Goal: Navigation & Orientation: Find specific page/section

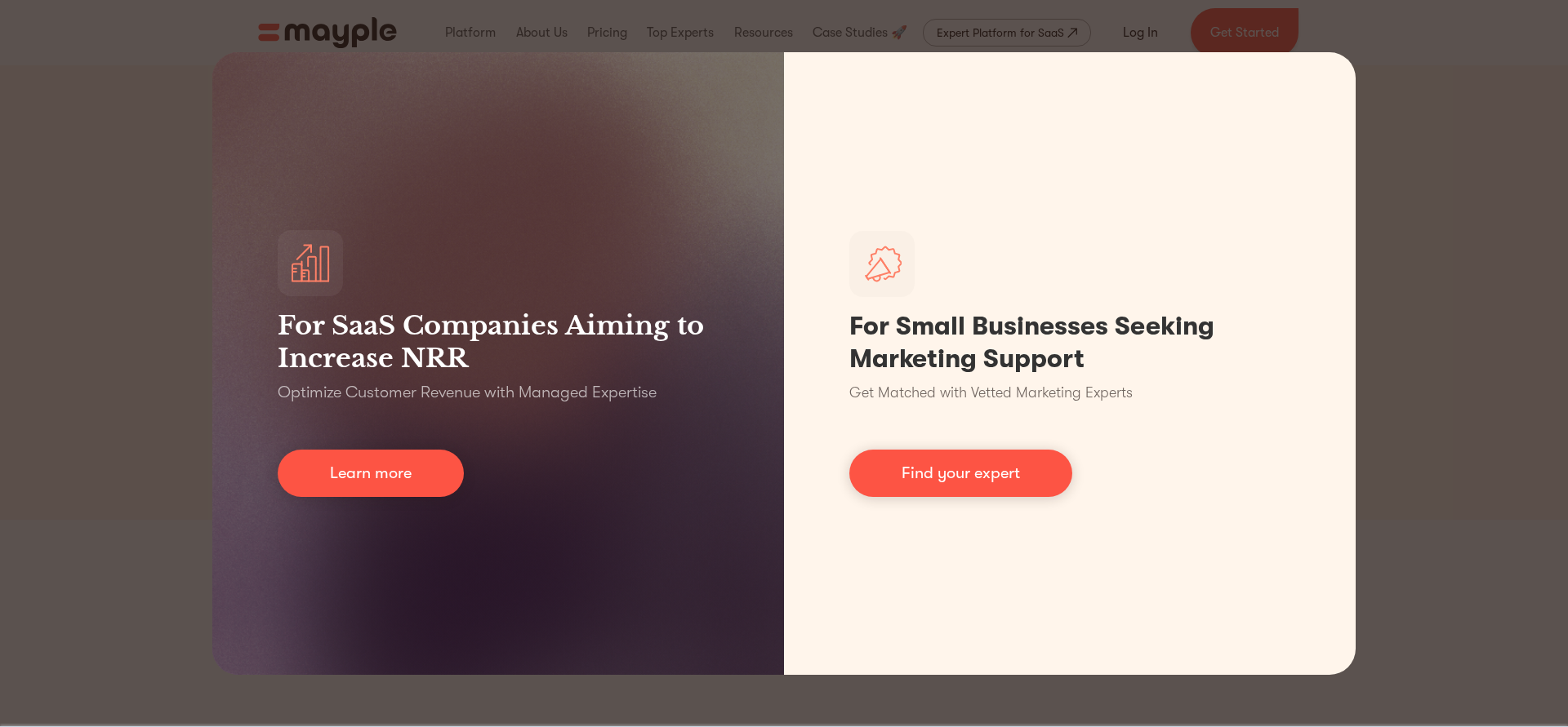
click at [472, 30] on div "For SaaS Companies Aiming to Increase NRR Optimize Customer Revenue with Manage…" at bounding box center [784, 363] width 1568 height 727
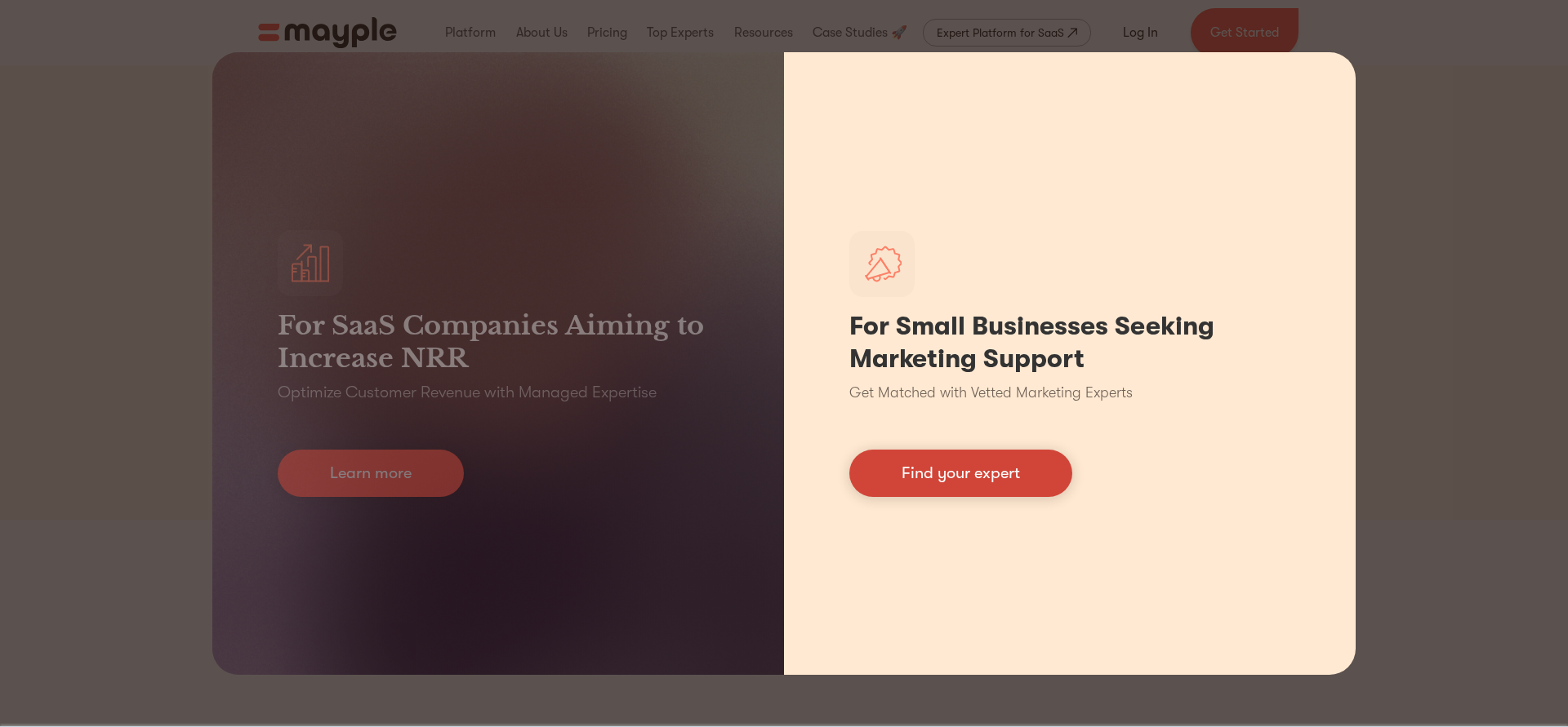
click at [981, 472] on link "Find your expert" at bounding box center [960, 473] width 223 height 47
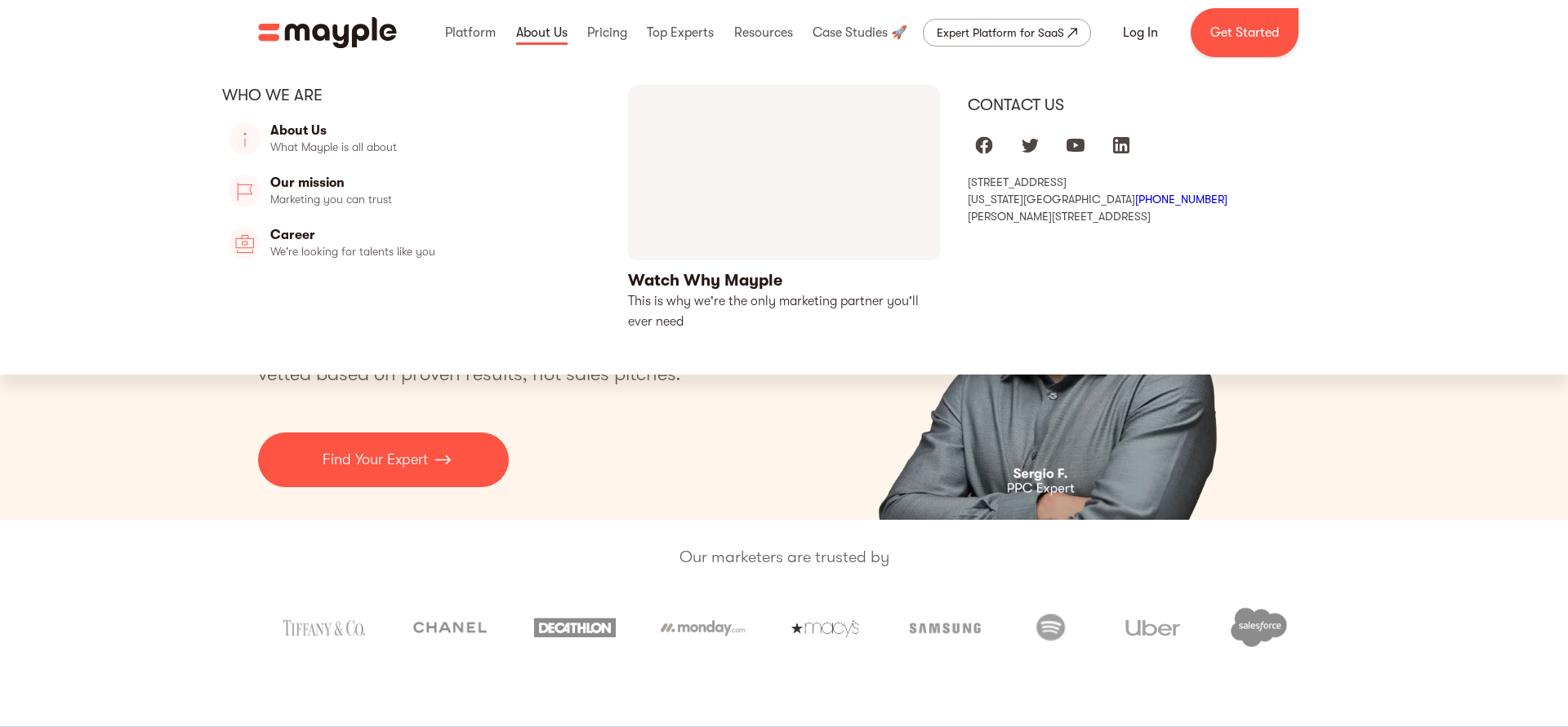
click at [550, 41] on link at bounding box center [542, 33] width 60 height 52
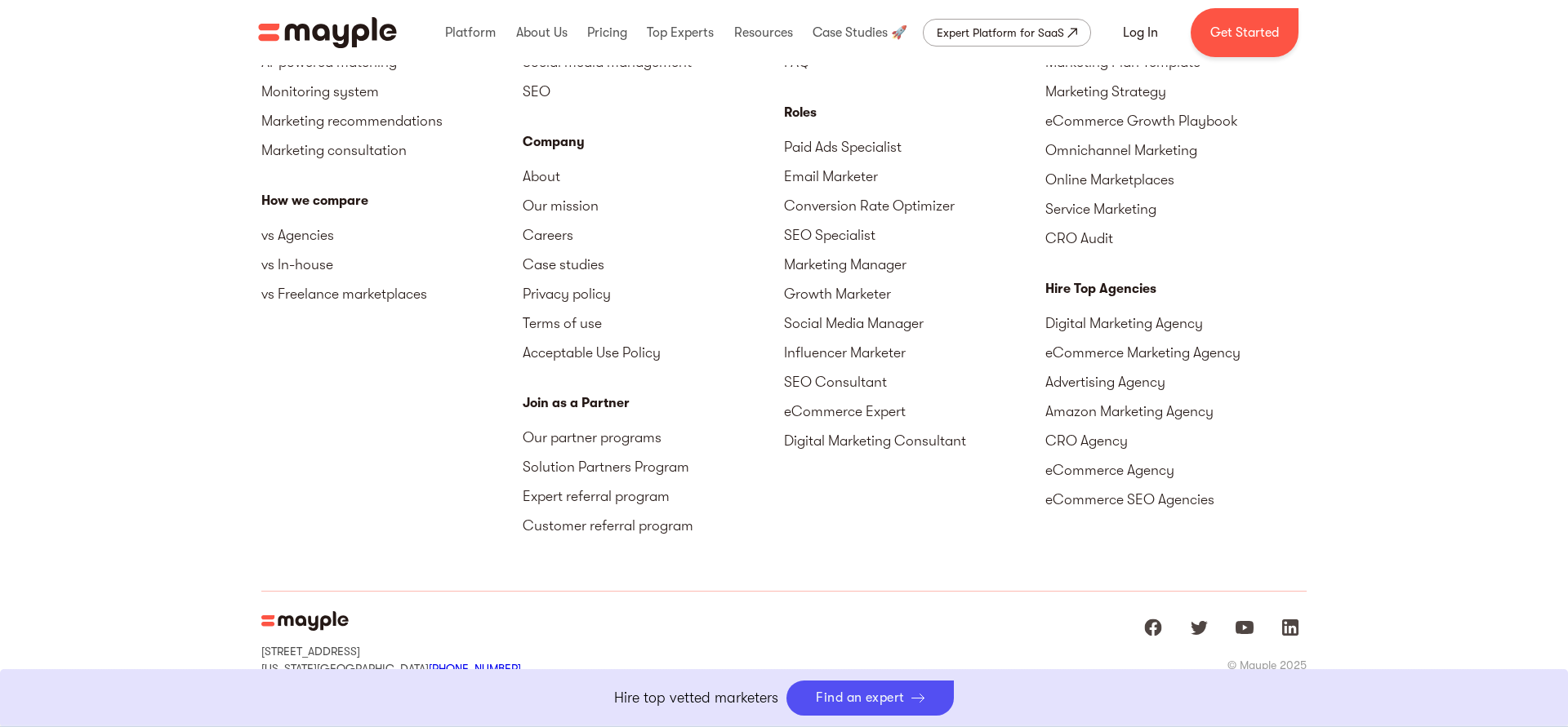
scroll to position [5117, 0]
